Goal: Transaction & Acquisition: Purchase product/service

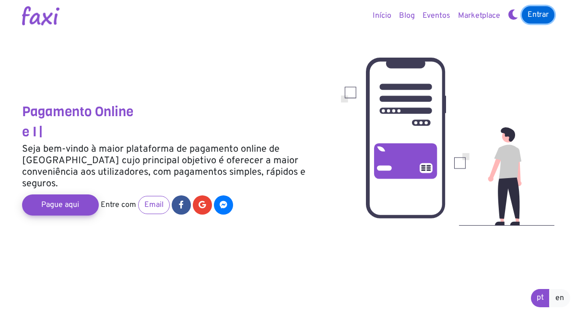
click at [534, 17] on link "Entrar" at bounding box center [538, 14] width 33 height 17
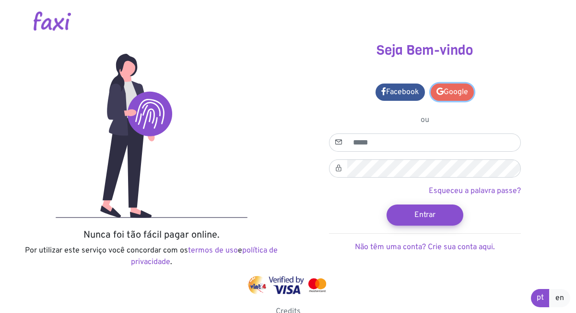
click at [450, 88] on link "Google" at bounding box center [452, 91] width 43 height 17
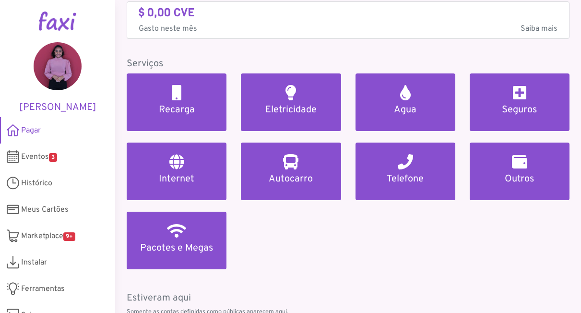
scroll to position [96, 0]
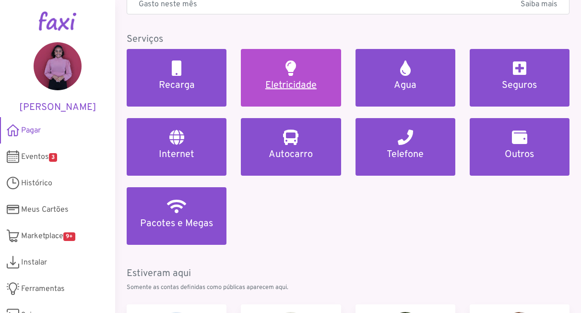
click at [284, 77] on link "Eletricidade" at bounding box center [291, 78] width 100 height 58
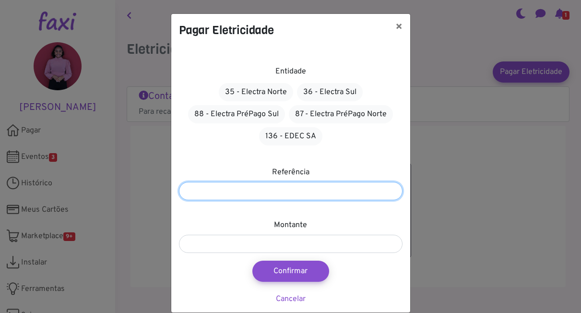
click at [326, 188] on input "number" at bounding box center [291, 191] width 224 height 18
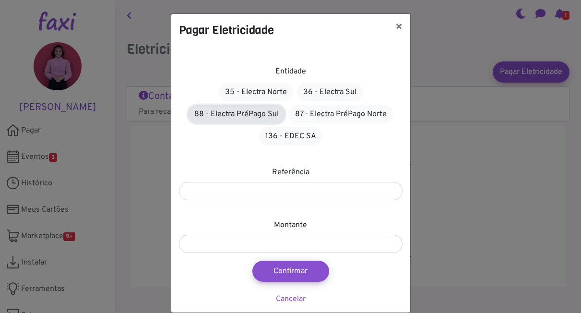
click at [233, 117] on link "88 - Electra PréPago Sul" at bounding box center [236, 114] width 97 height 18
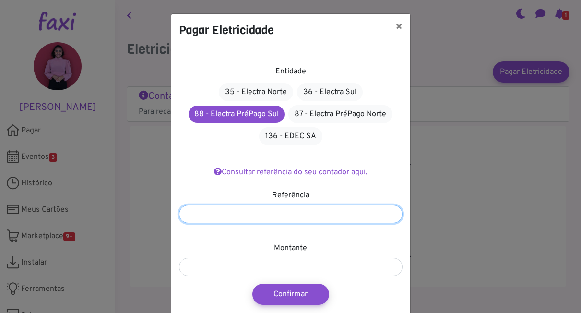
click at [267, 213] on input "number" at bounding box center [291, 214] width 224 height 18
type input "*******"
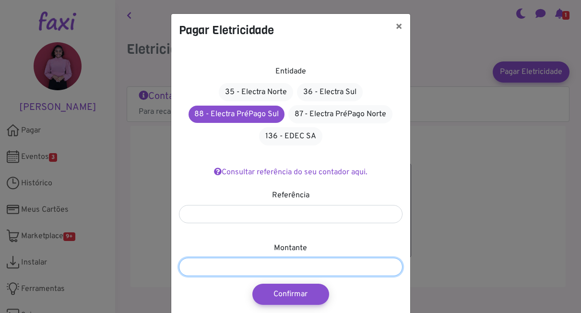
click at [335, 269] on input "number" at bounding box center [291, 267] width 224 height 18
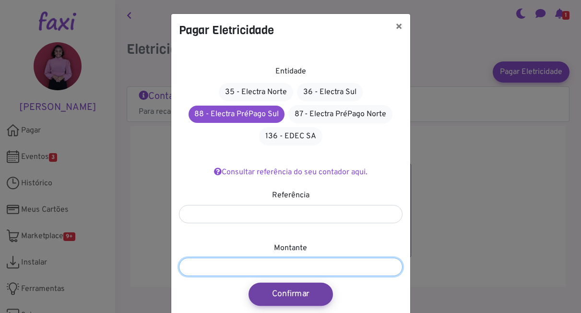
type input "****"
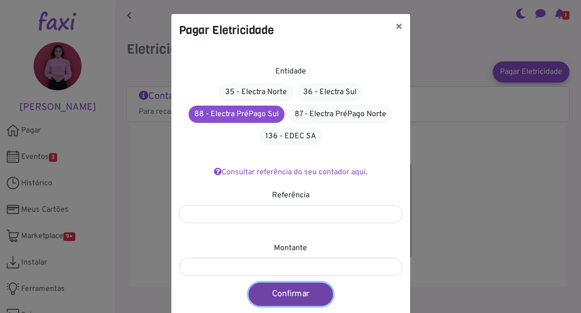
click at [305, 292] on button "Confirmar" at bounding box center [290, 294] width 84 height 23
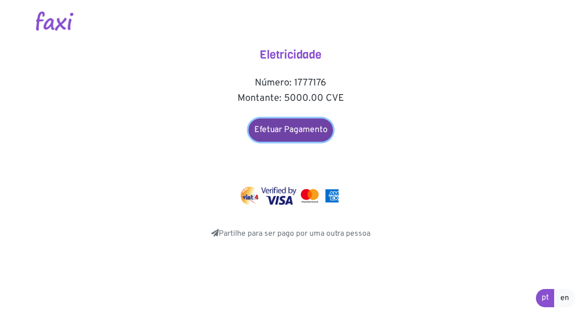
click at [298, 126] on link "Efetuar Pagamento" at bounding box center [290, 129] width 84 height 23
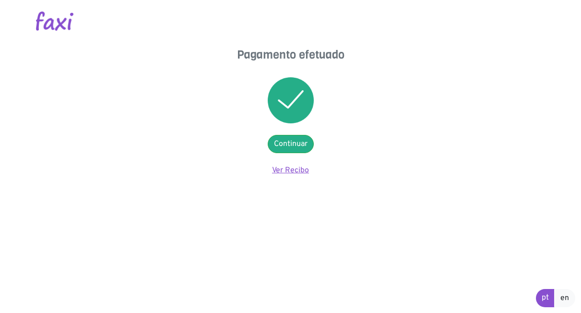
click at [281, 169] on link "Ver Recibo" at bounding box center [290, 171] width 37 height 10
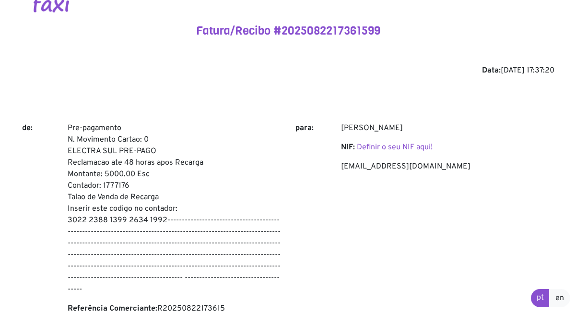
scroll to position [48, 0]
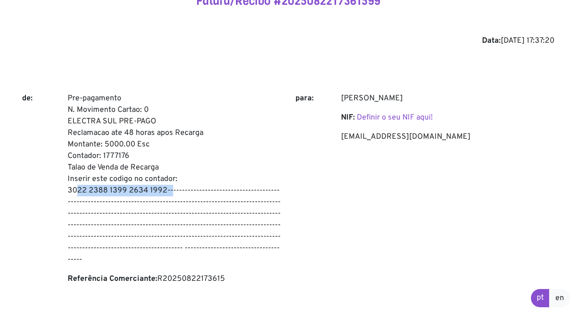
drag, startPoint x: 68, startPoint y: 190, endPoint x: 163, endPoint y: 193, distance: 95.0
click at [164, 193] on p "Pre-pagamento N. Movimento Cartao: 0 ELECTRA SUL PRE-PAGO Reclamacao ate 48 hor…" at bounding box center [174, 179] width 213 height 173
copy p "3022 2388 1399 2634 1992"
